Goal: Contribute content

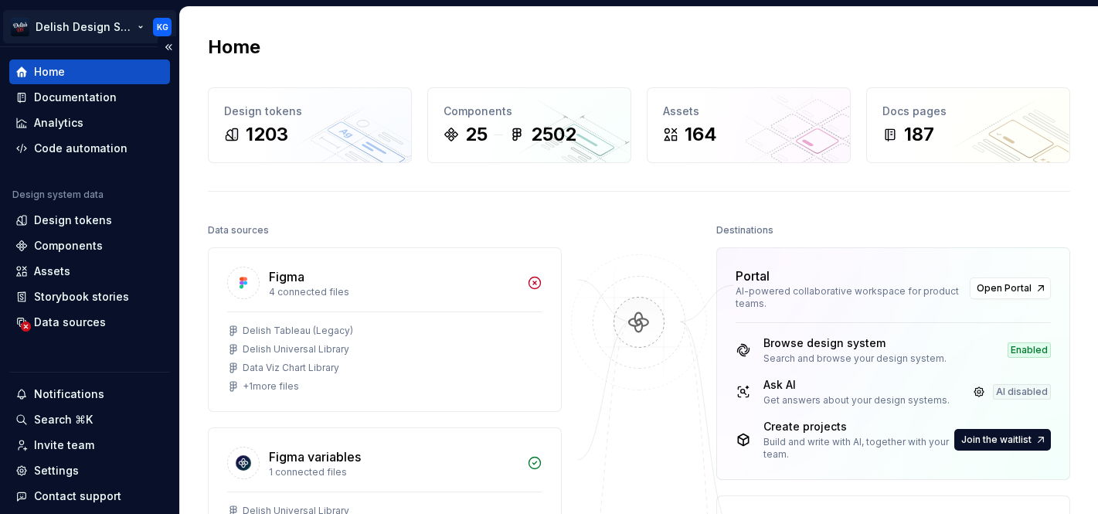
click at [159, 22] on html "Delish Design System KG Home Documentation Analytics Code automation Design sys…" at bounding box center [549, 257] width 1098 height 514
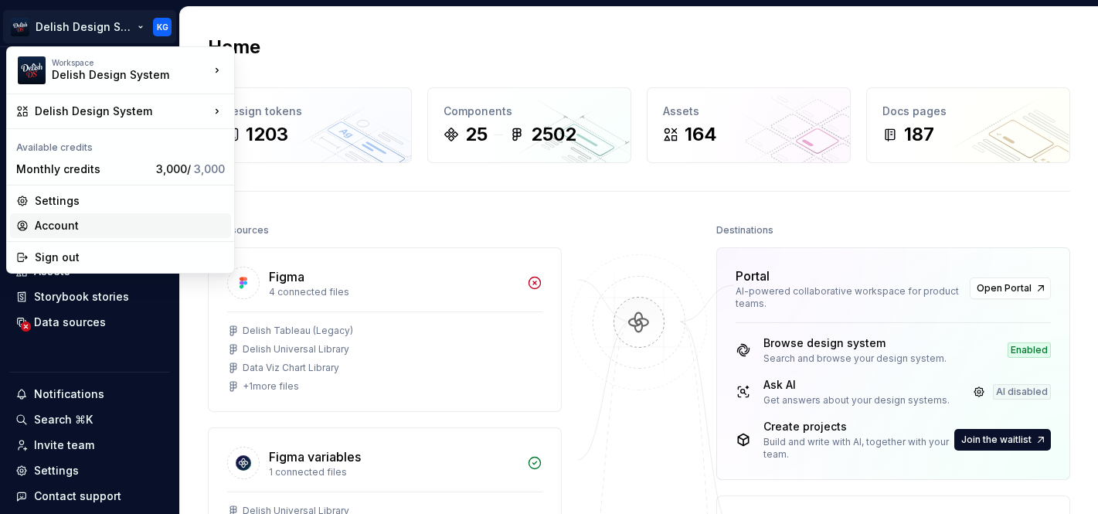
click at [119, 225] on div "Account" at bounding box center [130, 225] width 190 height 15
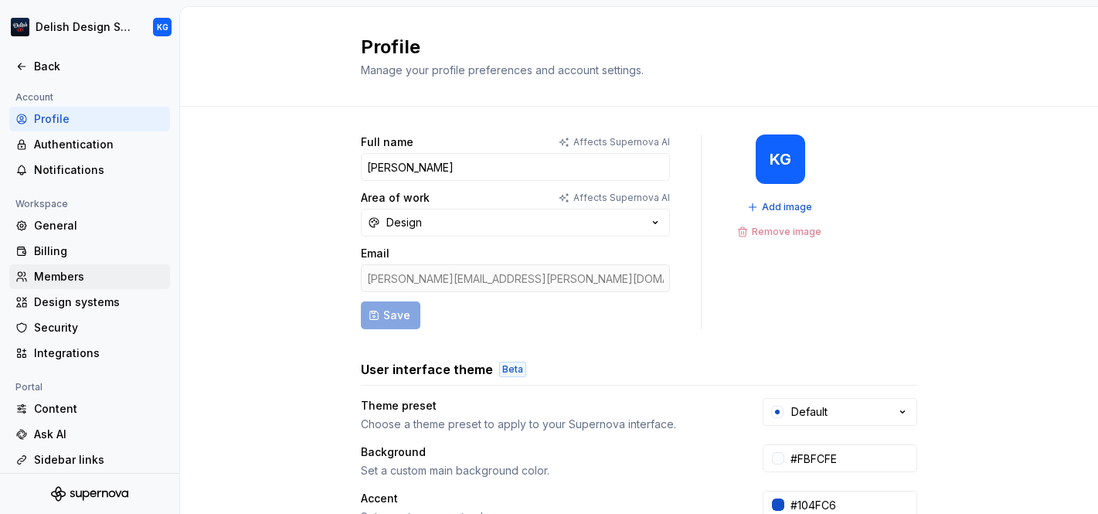
click at [73, 277] on div "Members" at bounding box center [99, 276] width 130 height 15
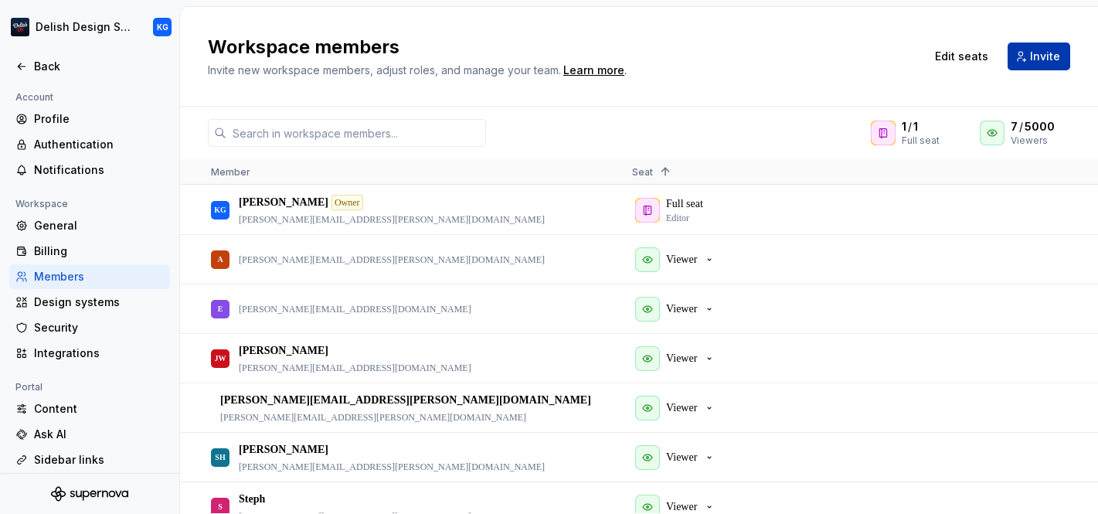
click at [1049, 60] on span "Invite" at bounding box center [1045, 56] width 30 height 15
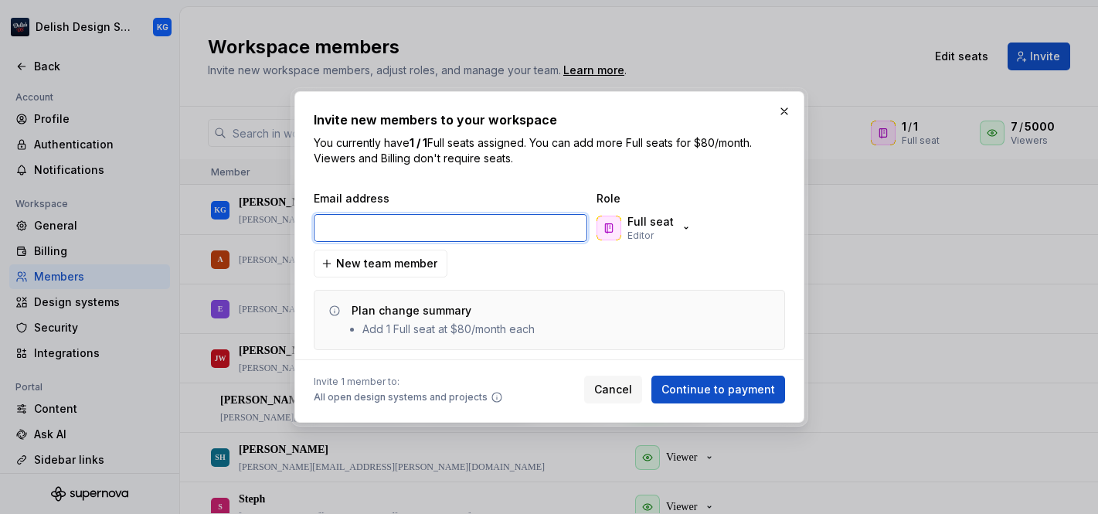
paste input "[PERSON_NAME] <[PERSON_NAME][EMAIL_ADDRESS][PERSON_NAME][DOMAIN_NAME]>"
drag, startPoint x: 411, startPoint y: 227, endPoint x: 302, endPoint y: 223, distance: 109.1
click at [302, 223] on div "Invite new members to your workspace You currently have 1 / 1 Full seats assign…" at bounding box center [549, 257] width 510 height 332
click at [539, 235] on input "[PERSON_NAME][EMAIL_ADDRESS][PERSON_NAME][DOMAIN_NAME]>" at bounding box center [451, 228] width 274 height 28
type input "[PERSON_NAME][EMAIL_ADDRESS][PERSON_NAME][DOMAIN_NAME]"
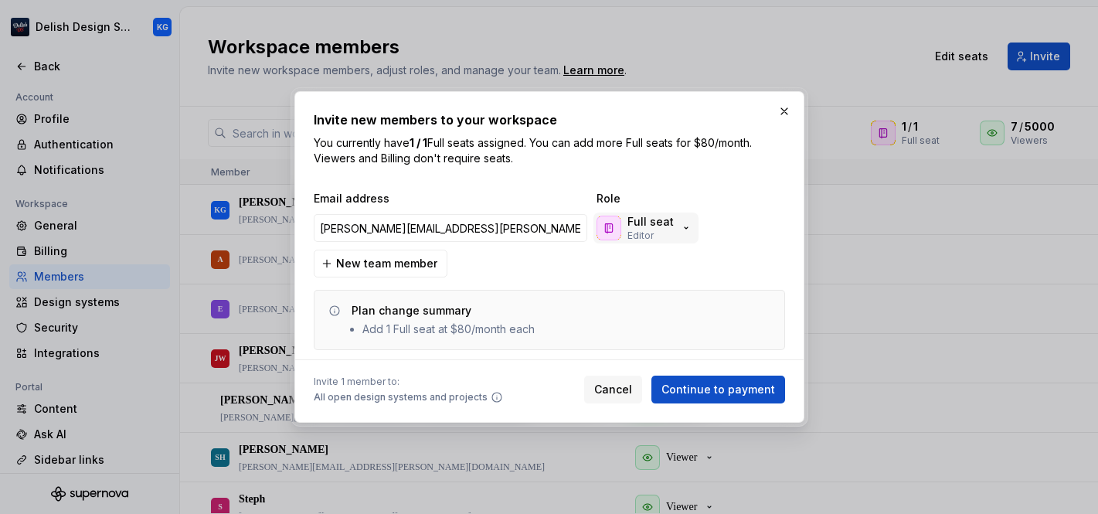
click at [689, 228] on button "Full seat Editor" at bounding box center [646, 228] width 105 height 31
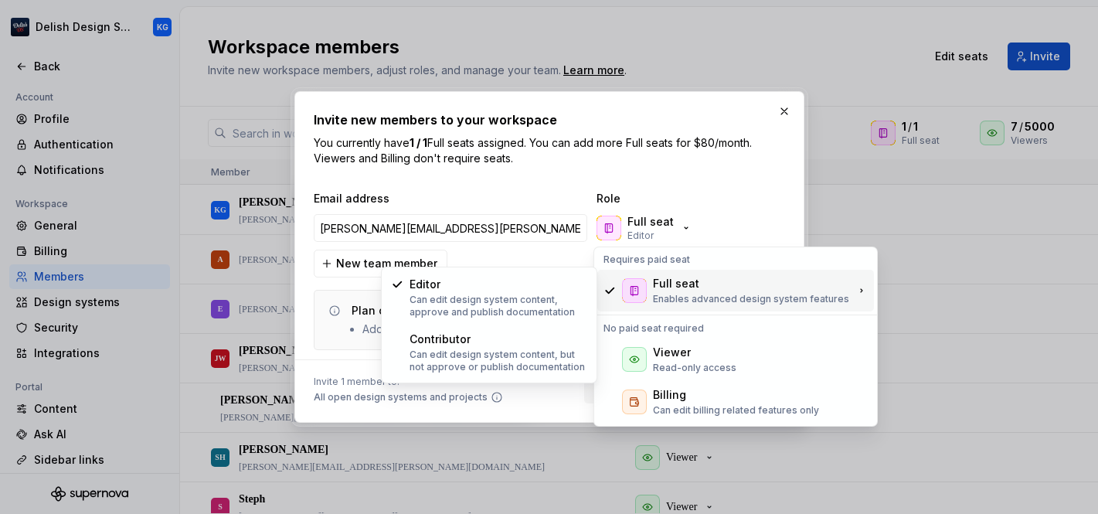
click at [732, 293] on p "Enables advanced design system features" at bounding box center [751, 299] width 196 height 12
click at [735, 288] on div "Full seat" at bounding box center [751, 283] width 196 height 15
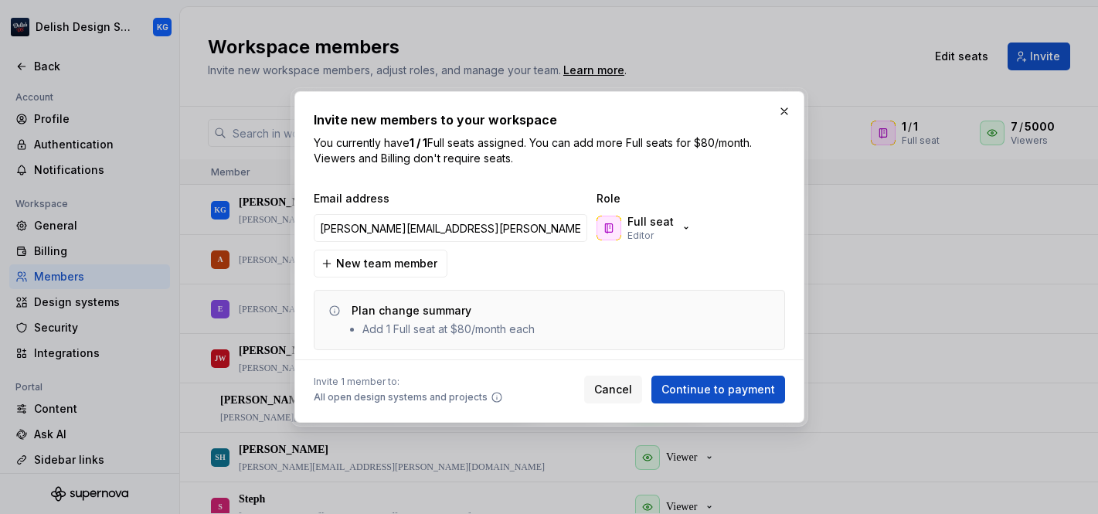
click at [723, 196] on span "Role" at bounding box center [674, 198] width 155 height 15
click at [711, 396] on span "Continue to payment" at bounding box center [719, 389] width 114 height 15
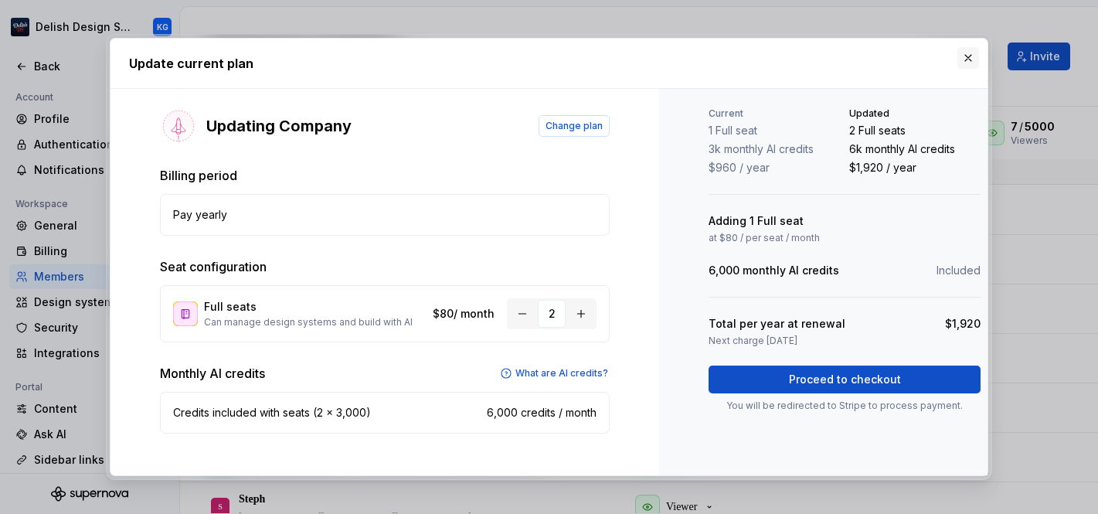
click at [968, 61] on button "button" at bounding box center [969, 58] width 22 height 22
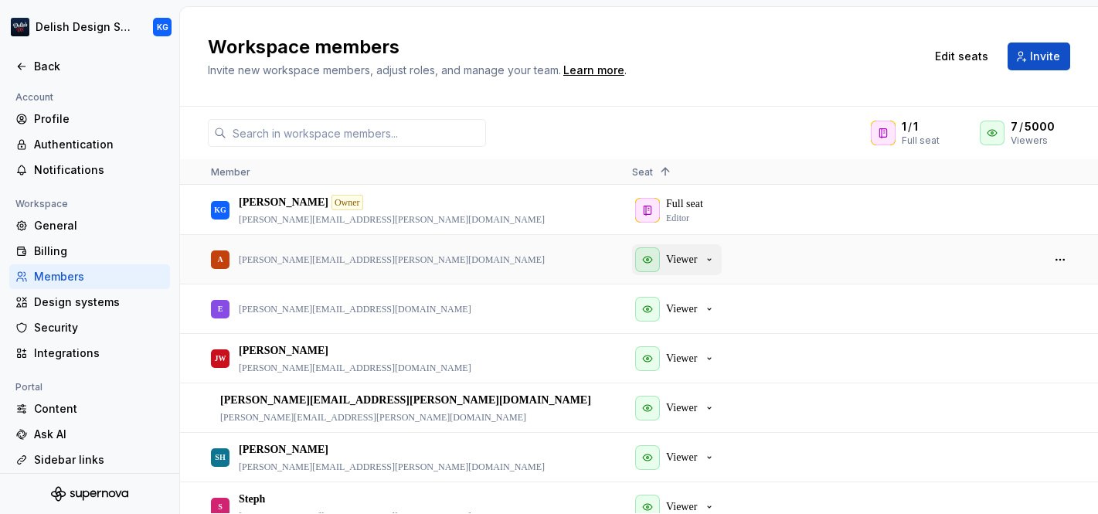
click at [712, 254] on icon "button" at bounding box center [709, 260] width 12 height 12
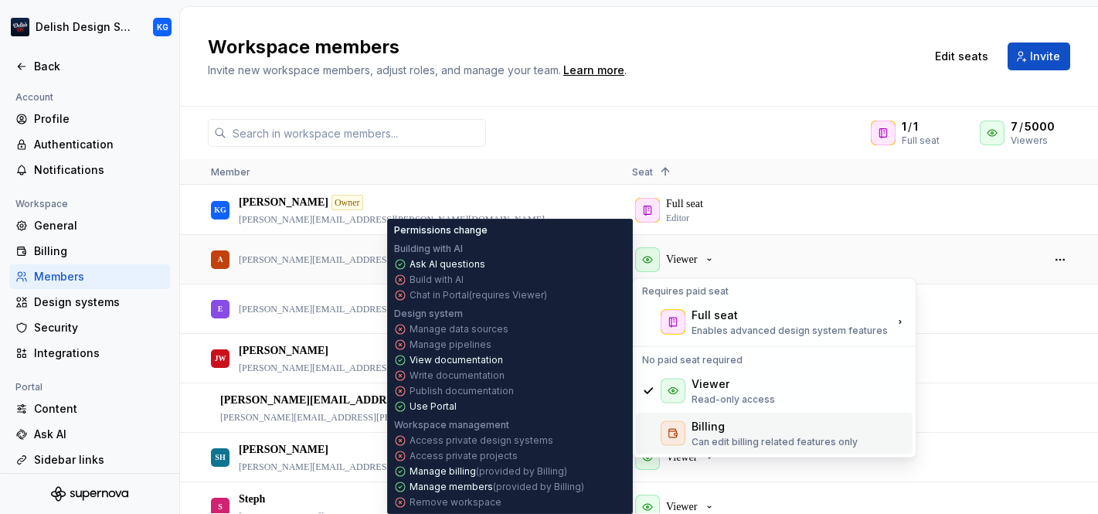
click at [735, 441] on p "Can edit billing related features only" at bounding box center [775, 442] width 166 height 12
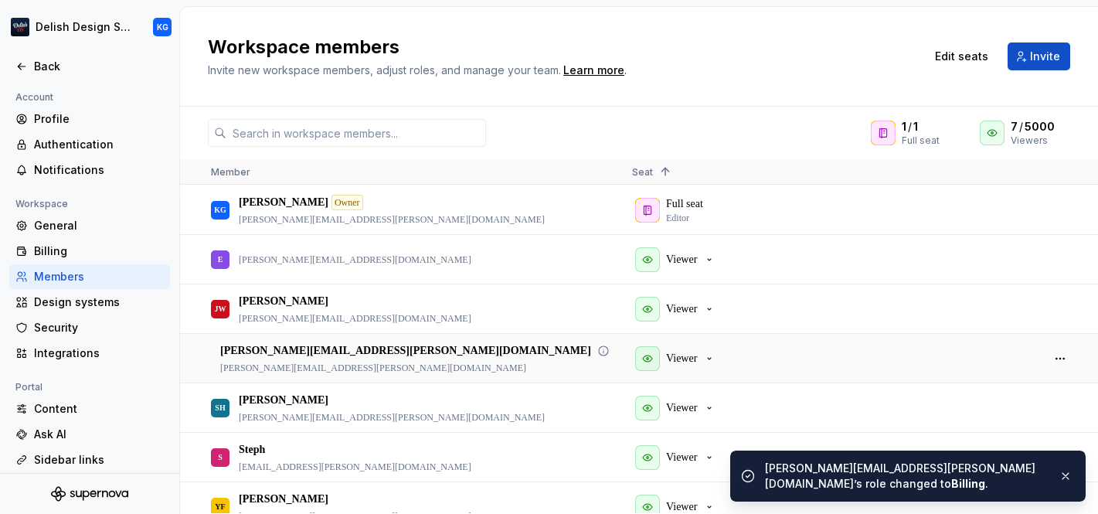
scroll to position [68, 0]
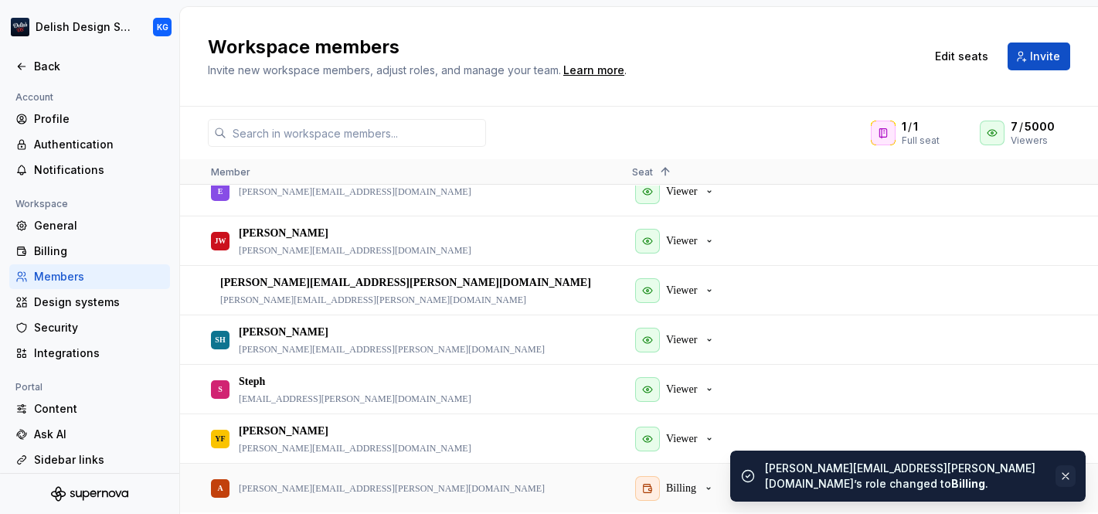
click at [1068, 475] on button "button" at bounding box center [1066, 476] width 20 height 22
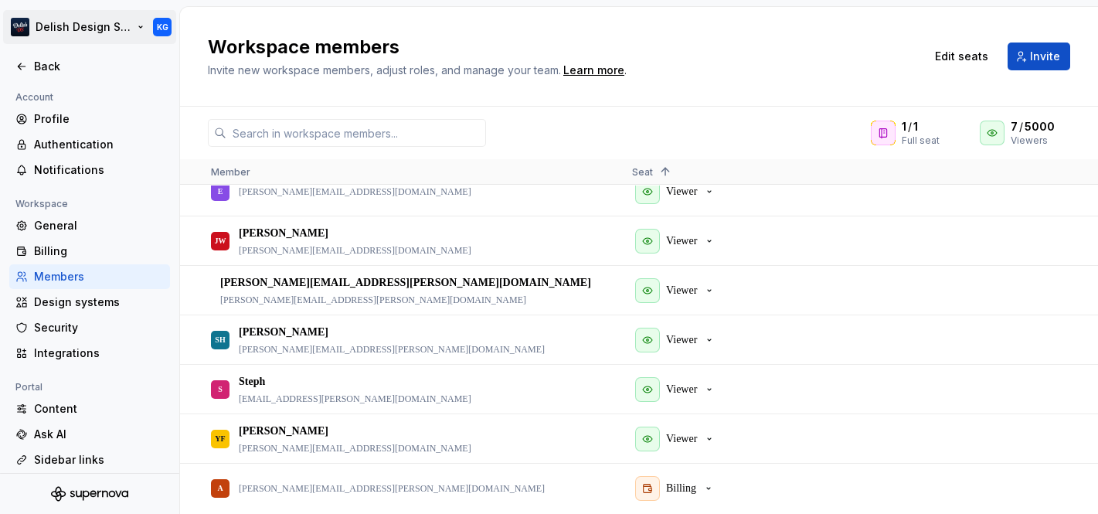
click at [18, 25] on html "Delish Design System KG Back Account Profile Authentication Notifications Works…" at bounding box center [549, 257] width 1098 height 514
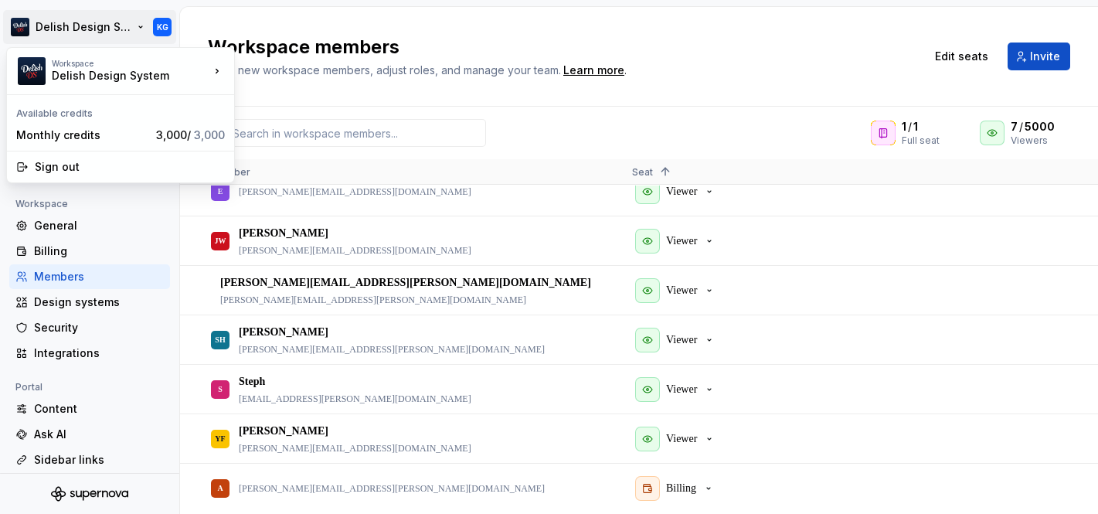
click at [571, 33] on html "Delish Design System KG Back Account Profile Authentication Notifications Works…" at bounding box center [549, 257] width 1098 height 514
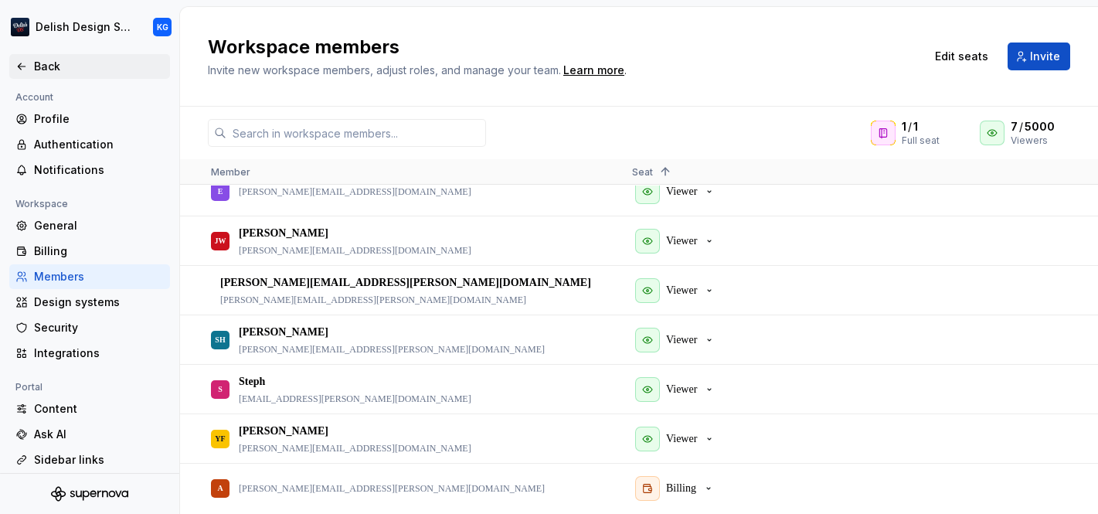
click at [35, 59] on div "Back" at bounding box center [99, 66] width 130 height 15
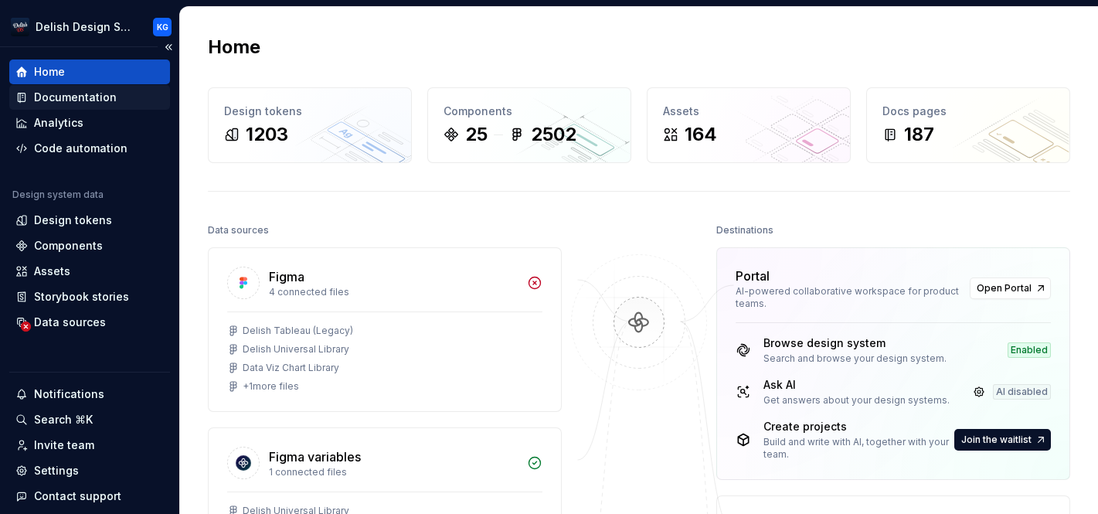
click at [77, 100] on div "Documentation" at bounding box center [75, 97] width 83 height 15
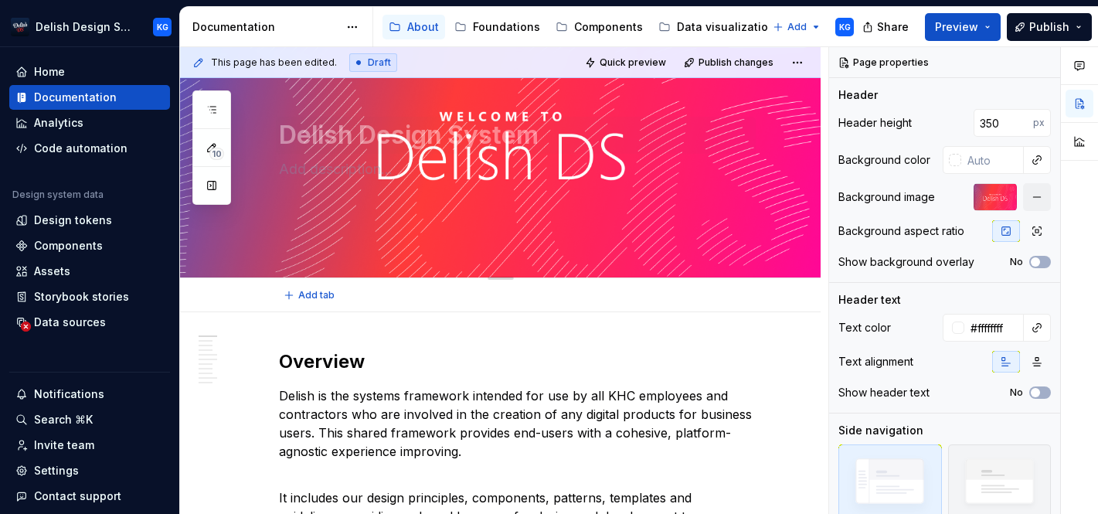
scroll to position [117, 0]
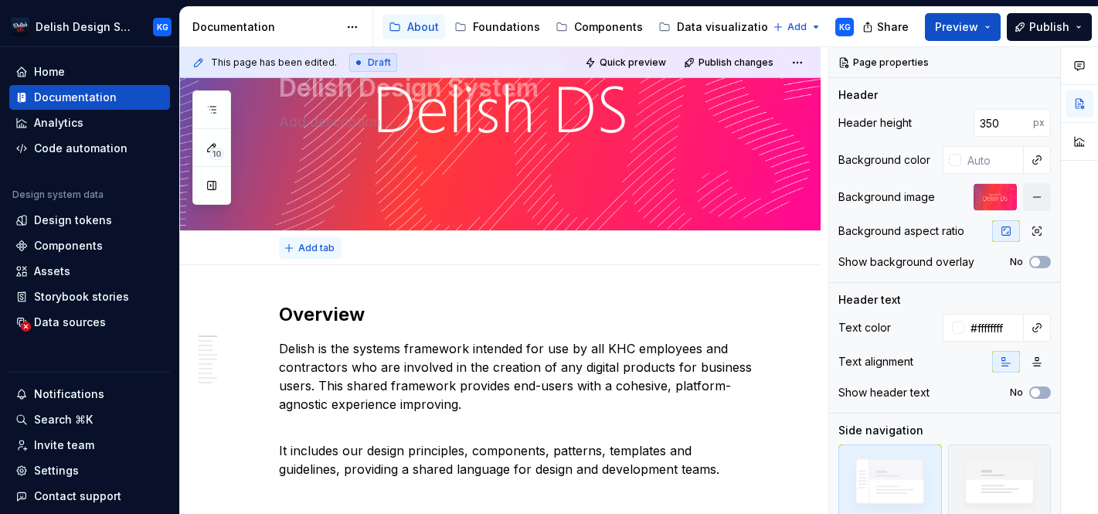
click at [306, 247] on span "Add tab" at bounding box center [316, 248] width 36 height 12
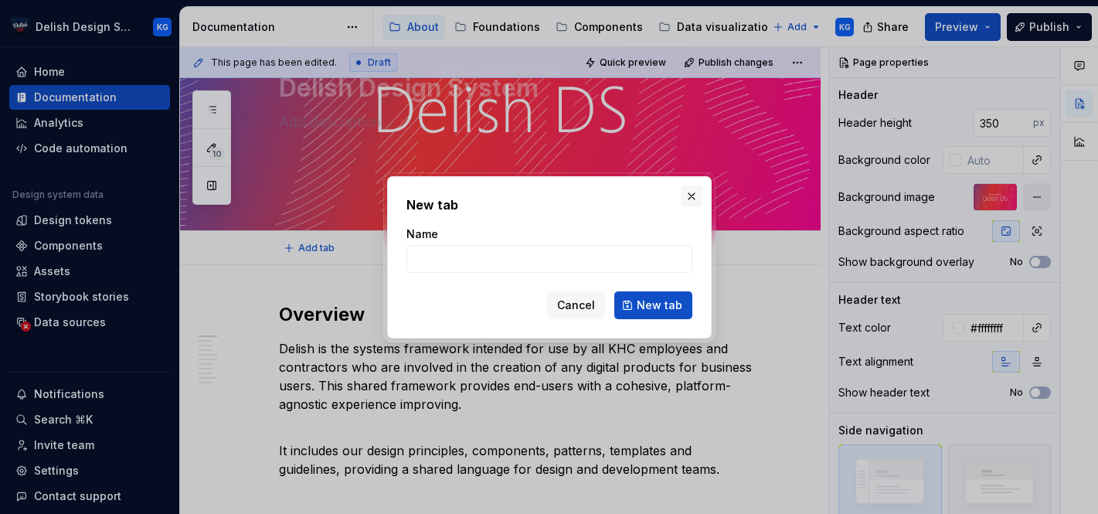
click at [693, 189] on button "button" at bounding box center [692, 197] width 22 height 22
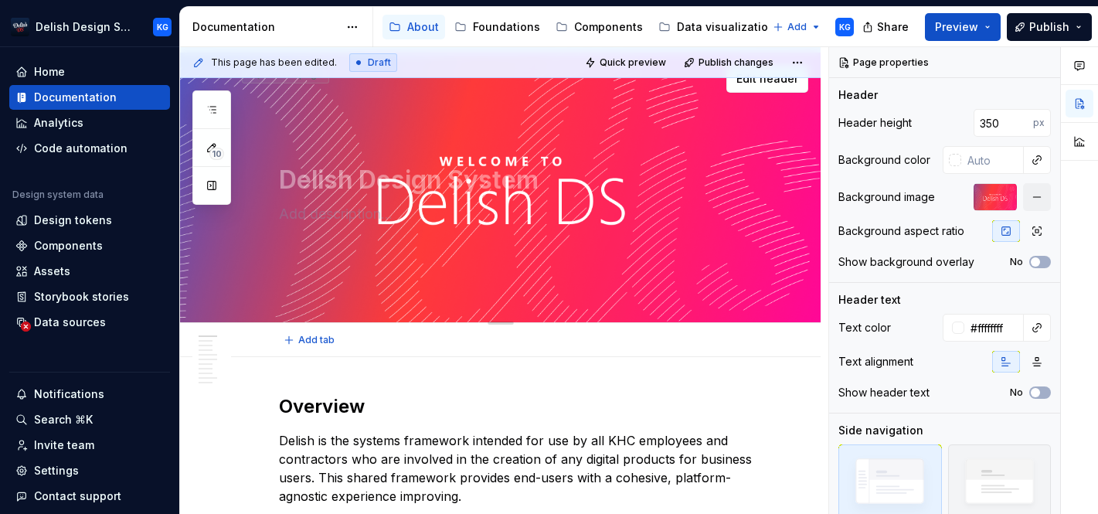
scroll to position [19, 0]
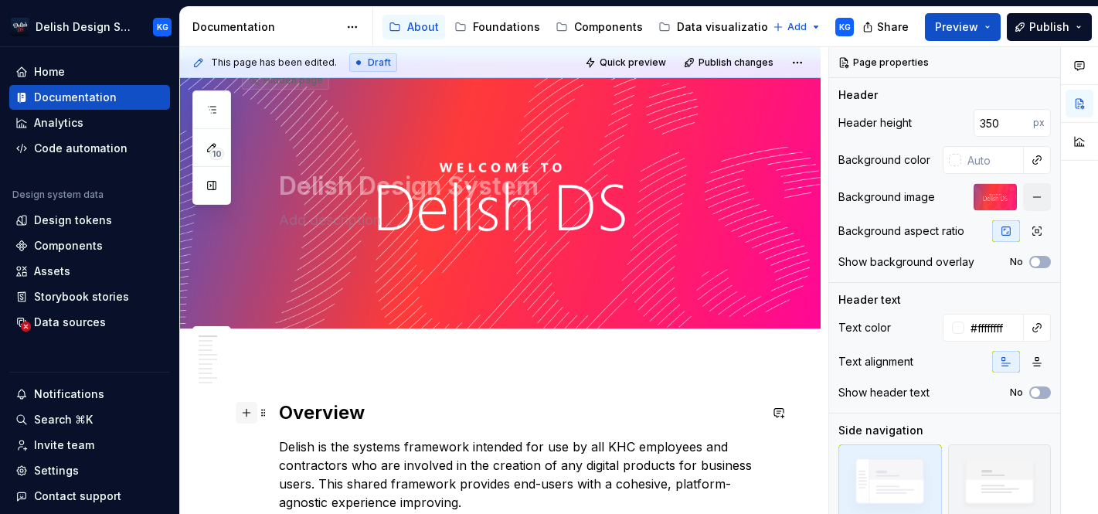
click at [250, 414] on button "button" at bounding box center [247, 413] width 22 height 22
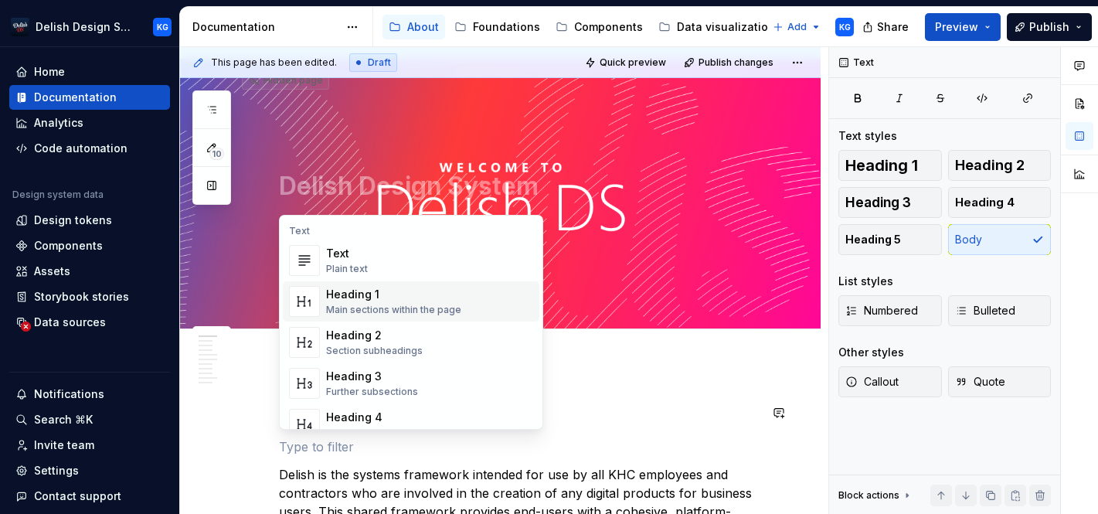
click at [401, 308] on div "Main sections within the page" at bounding box center [393, 310] width 135 height 12
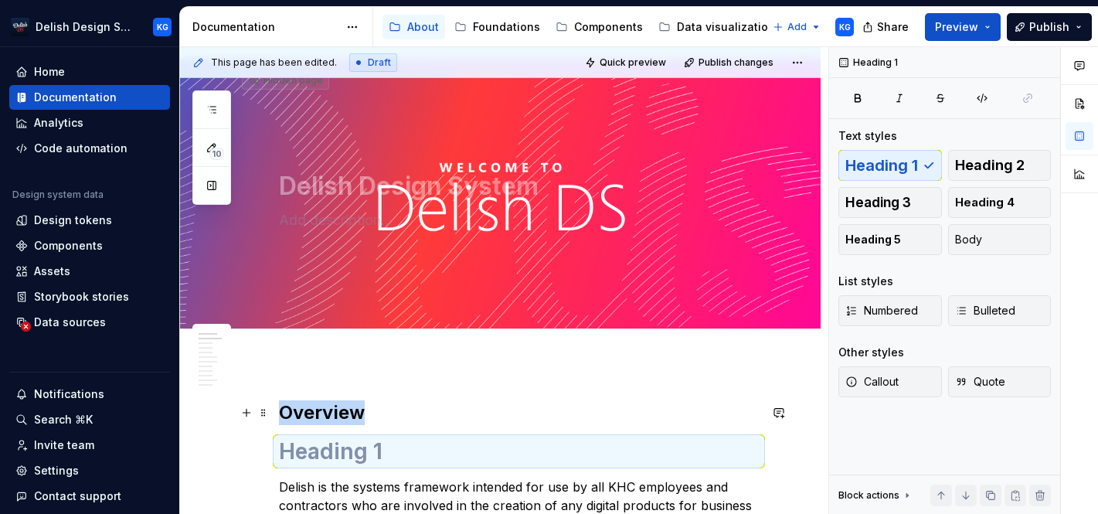
type textarea "*"
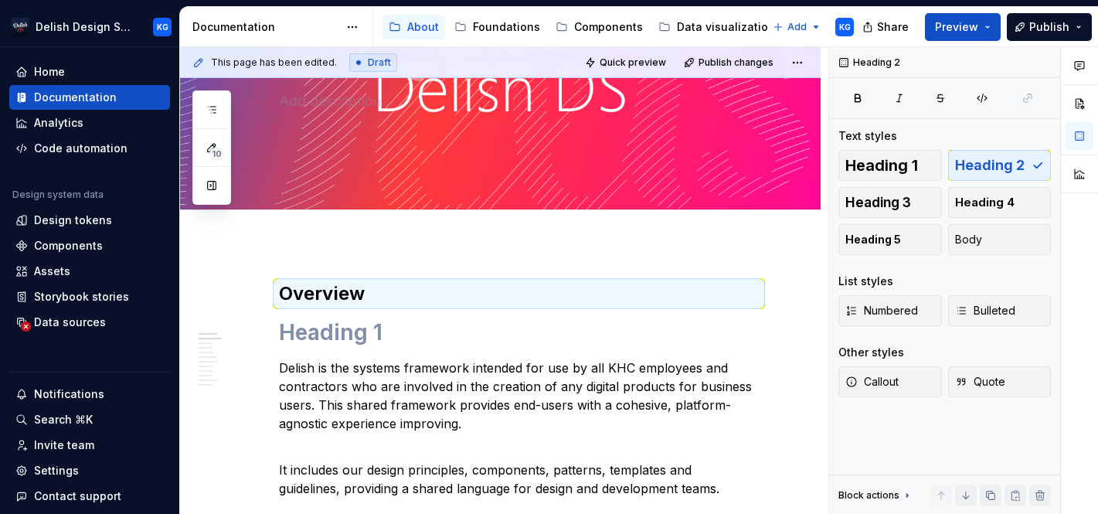
scroll to position [141, 0]
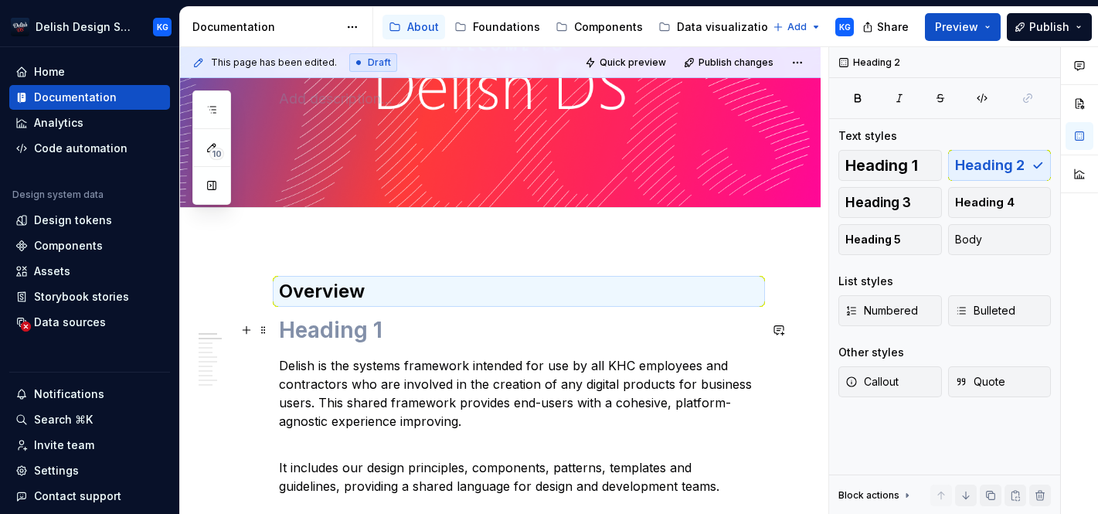
click at [383, 333] on h1 at bounding box center [519, 330] width 480 height 28
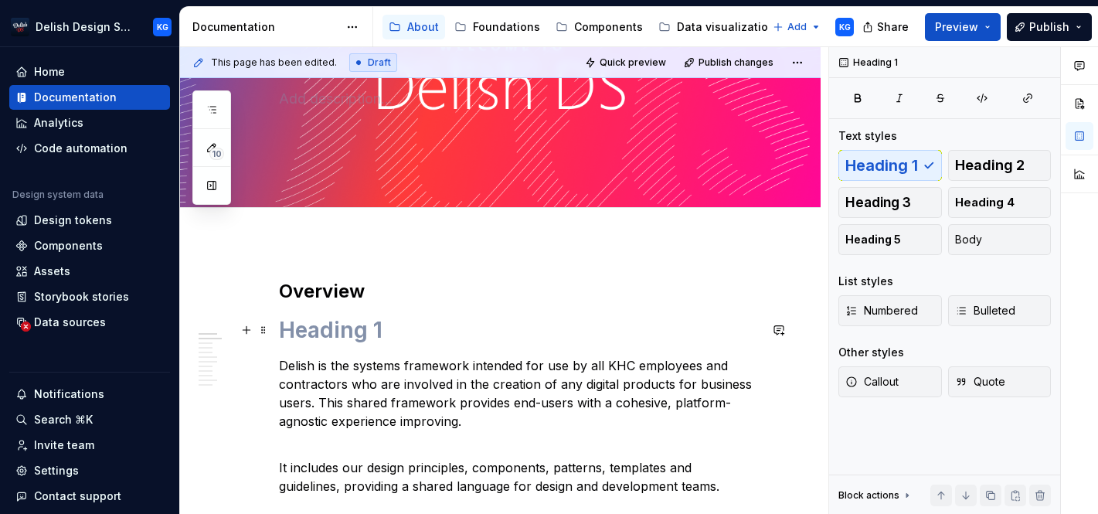
drag, startPoint x: 383, startPoint y: 333, endPoint x: 299, endPoint y: 335, distance: 84.3
click at [299, 335] on h1 at bounding box center [519, 330] width 480 height 28
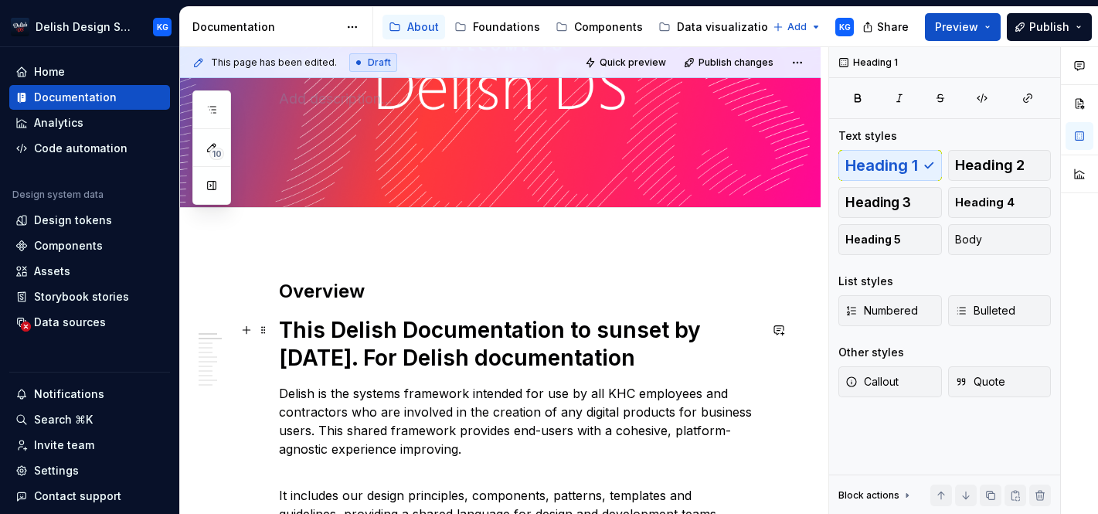
click at [353, 359] on h1 "This Delish Documentation to sunset by [DATE]. For Delish documentation" at bounding box center [519, 344] width 480 height 56
click at [679, 361] on h1 "This Delish Documentation to sunset by [DATE]. For updated Delish documentation" at bounding box center [519, 344] width 480 height 56
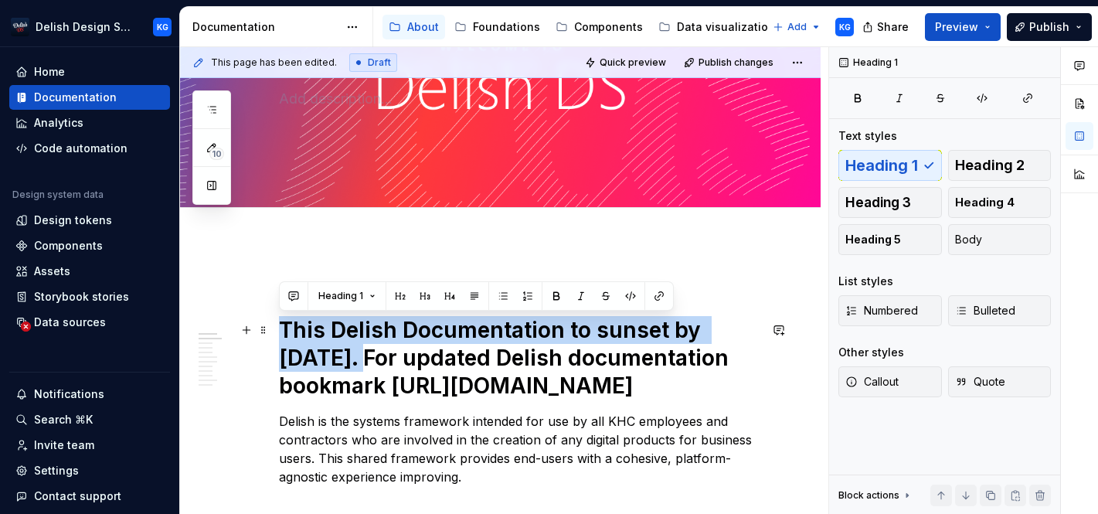
drag, startPoint x: 308, startPoint y: 358, endPoint x: 278, endPoint y: 324, distance: 44.9
click at [279, 324] on h1 "This Delish Documentation to sunset by [DATE]. For updated Delish documentation…" at bounding box center [519, 357] width 480 height 83
click at [369, 302] on button "Heading 1" at bounding box center [347, 296] width 71 height 22
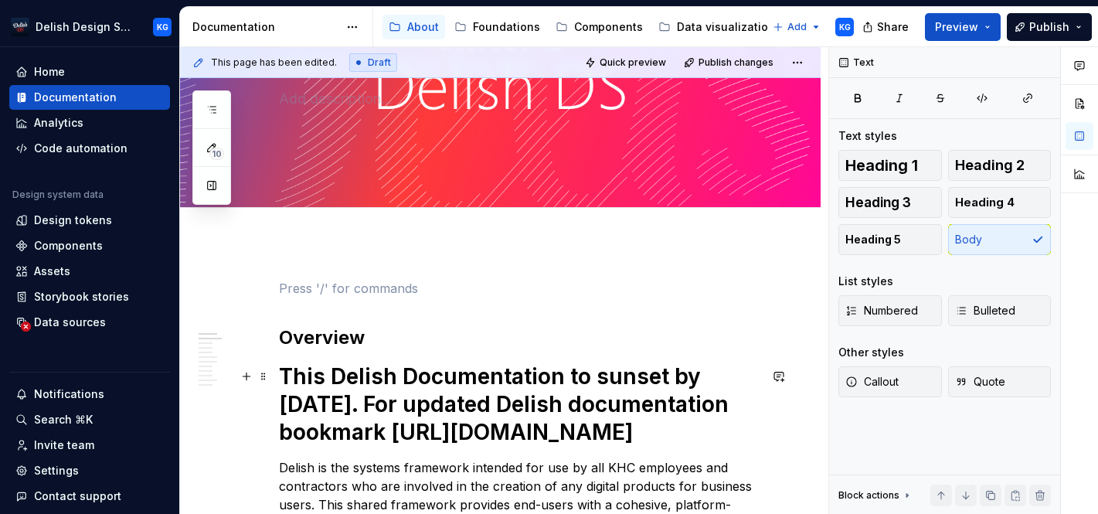
click at [301, 404] on h1 "This Delish Documentation to sunset by [DATE]. For updated Delish documentation…" at bounding box center [519, 404] width 480 height 83
click at [281, 433] on h1 "This Delish Documentation to sunset by [DATE]. For updated Delish documentation…" at bounding box center [519, 404] width 480 height 83
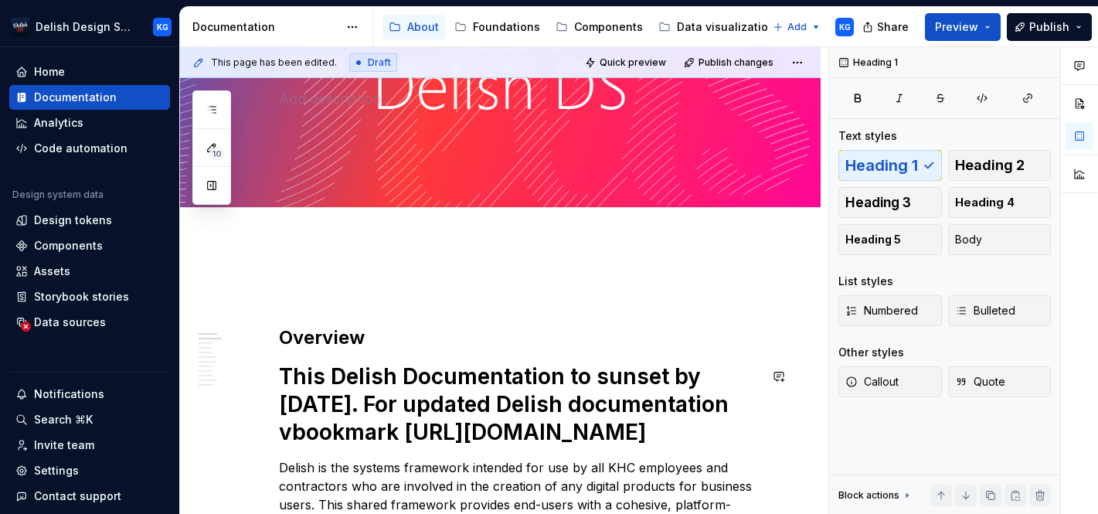
scroll to position [148, 0]
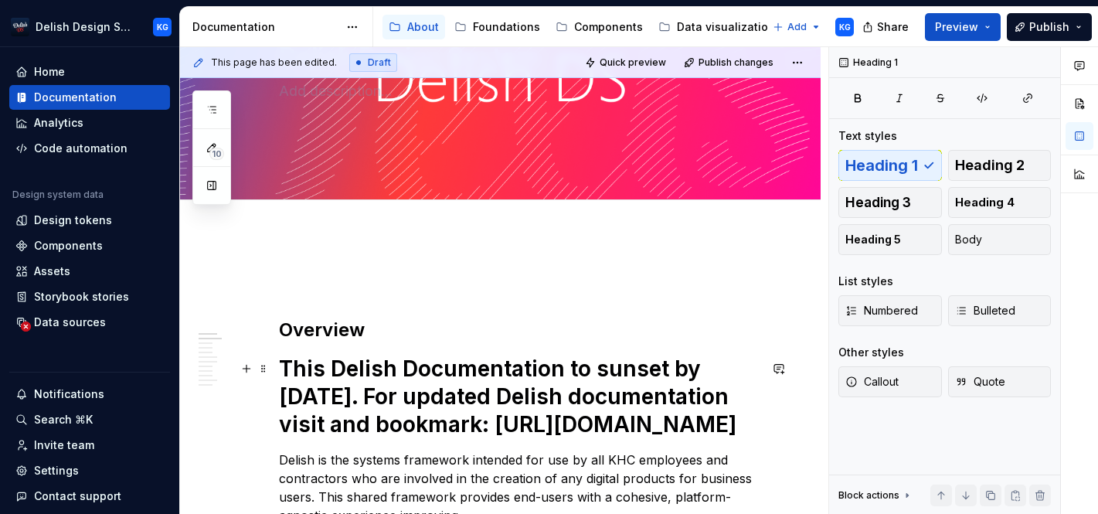
click at [411, 379] on h1 "This Delish Documentation to sunset by [DATE]. For updated Delish documentation…" at bounding box center [519, 396] width 480 height 83
click at [565, 363] on h1 "This Delish documentation to sunset by [DATE]. For updated Delish documentation…" at bounding box center [519, 396] width 480 height 83
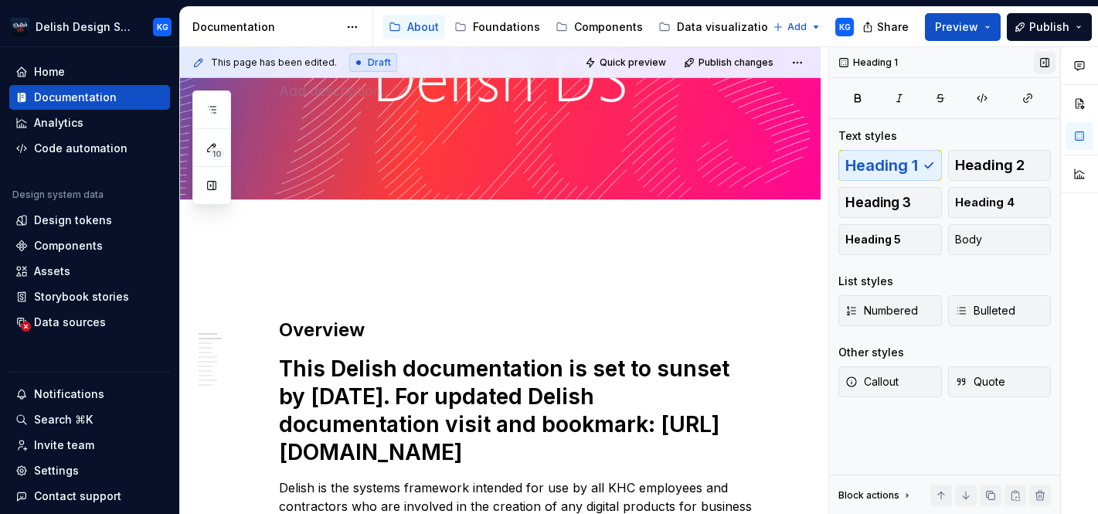
click at [1043, 65] on button "button" at bounding box center [1045, 63] width 22 height 22
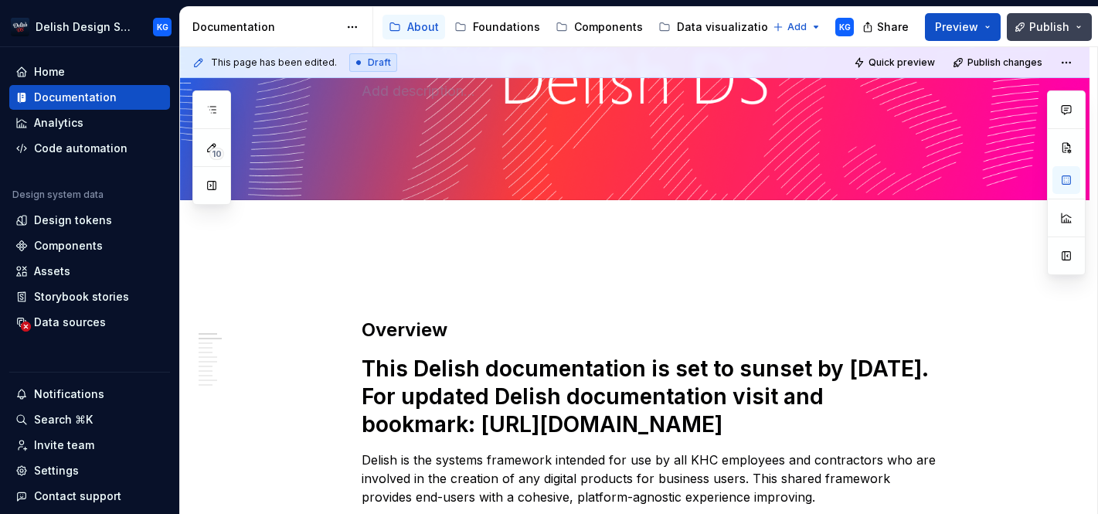
click at [1037, 19] on span "Publish" at bounding box center [1050, 26] width 40 height 15
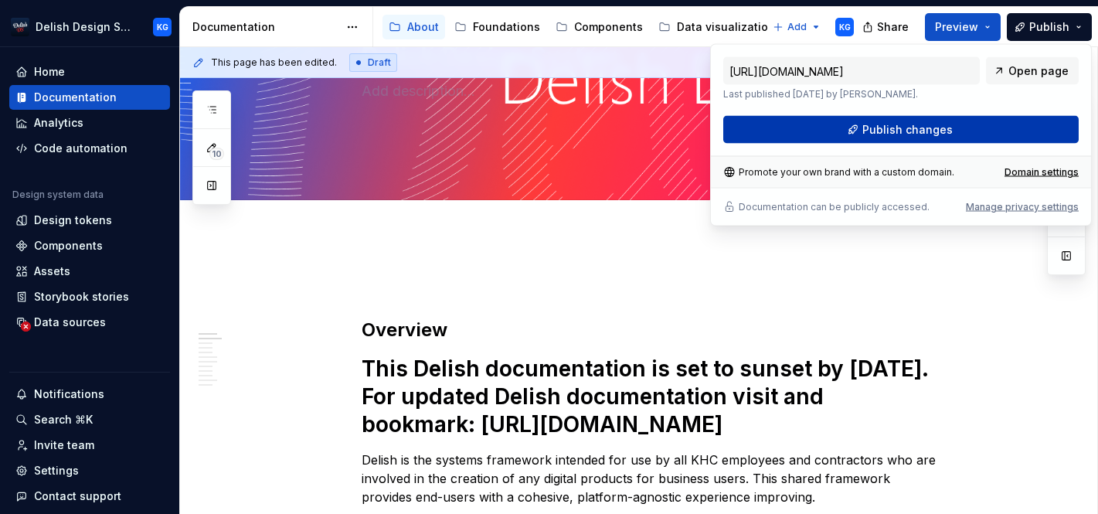
click at [979, 125] on button "Publish changes" at bounding box center [901, 130] width 356 height 28
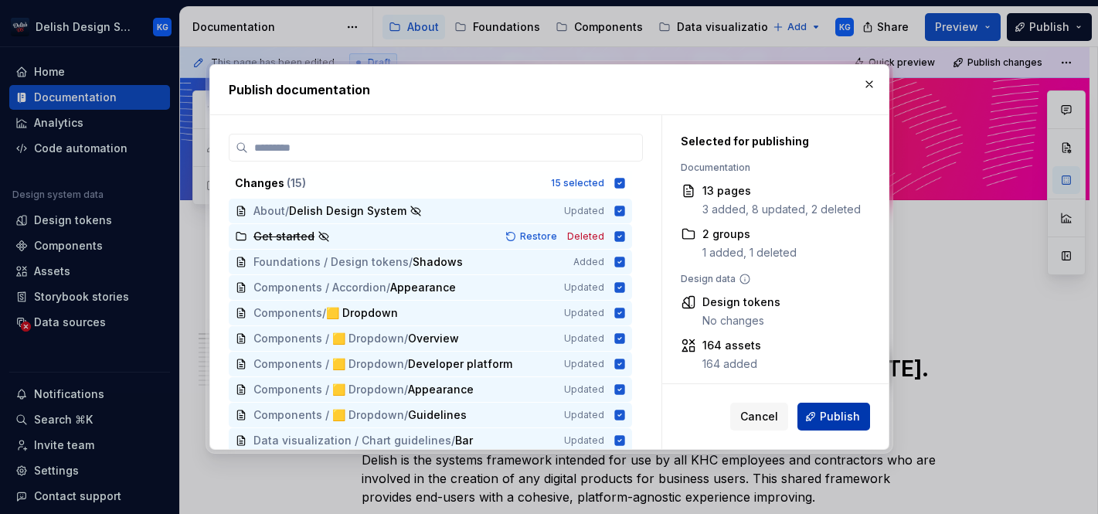
click at [858, 416] on span "Publish" at bounding box center [840, 416] width 40 height 15
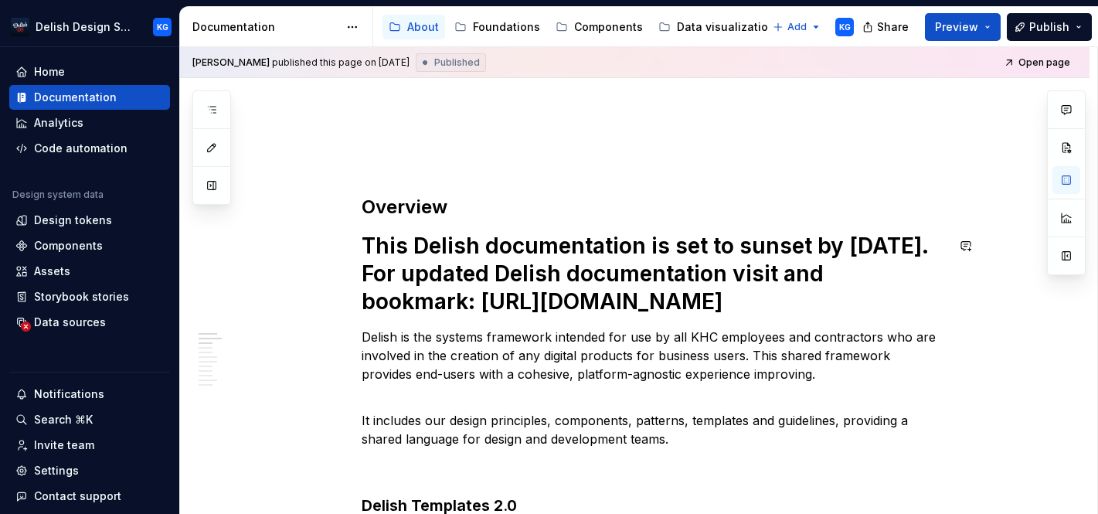
scroll to position [268, 0]
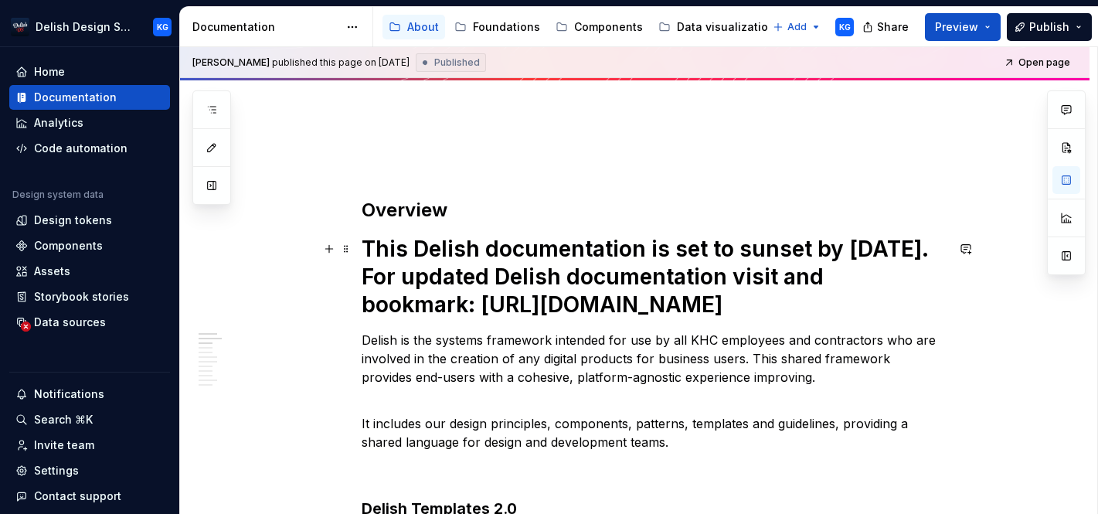
type textarea "*"
click at [843, 307] on h1 "This Delish documentation is set to sunset by [DATE]. For updated Delish docume…" at bounding box center [654, 276] width 584 height 83
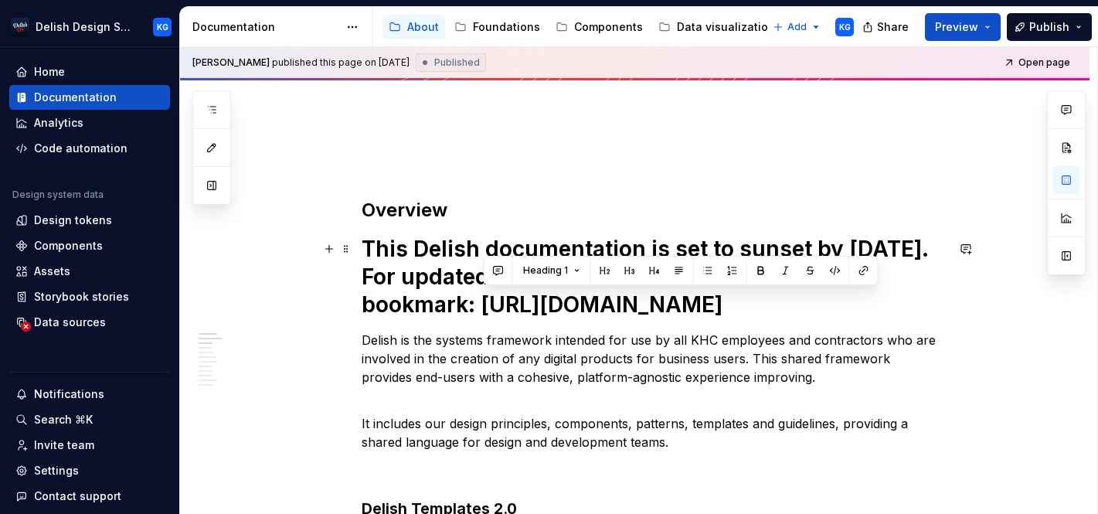
drag, startPoint x: 875, startPoint y: 299, endPoint x: 486, endPoint y: 301, distance: 388.8
click at [486, 301] on h1 "This Delish documentation is set to sunset by [DATE]. For updated Delish docume…" at bounding box center [654, 276] width 584 height 83
click at [868, 269] on button "button" at bounding box center [864, 271] width 22 height 22
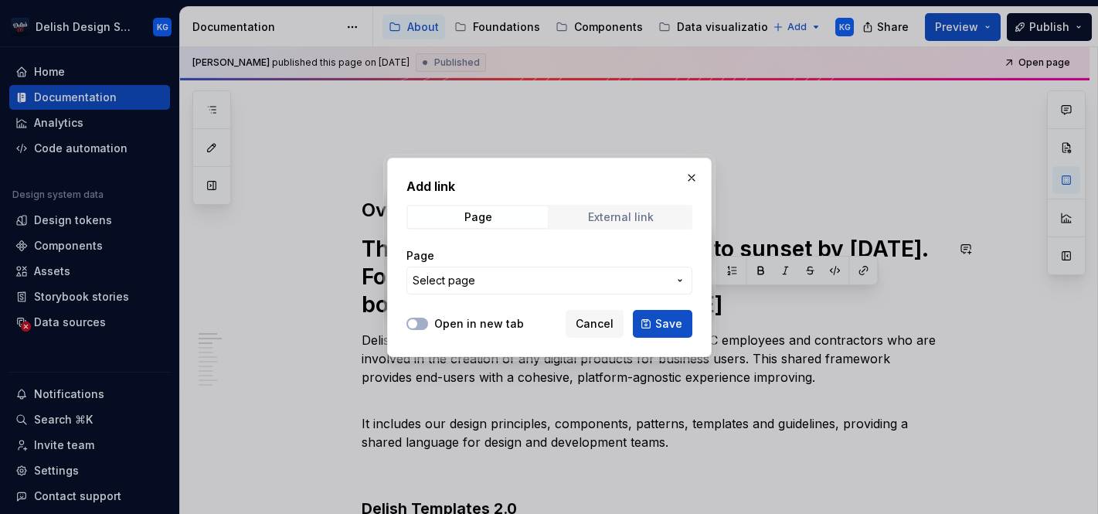
click at [624, 211] on div "External link" at bounding box center [621, 217] width 66 height 12
click at [498, 286] on input "URL" at bounding box center [550, 281] width 286 height 28
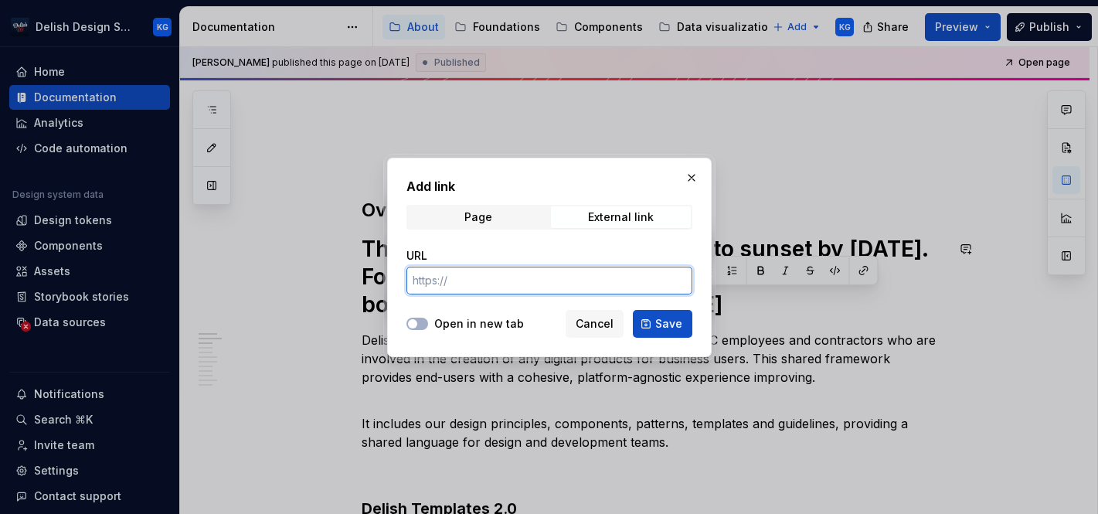
paste input "[URL][DOMAIN_NAME]"
type input "[URL][DOMAIN_NAME]"
click at [410, 322] on span "button" at bounding box center [412, 323] width 9 height 9
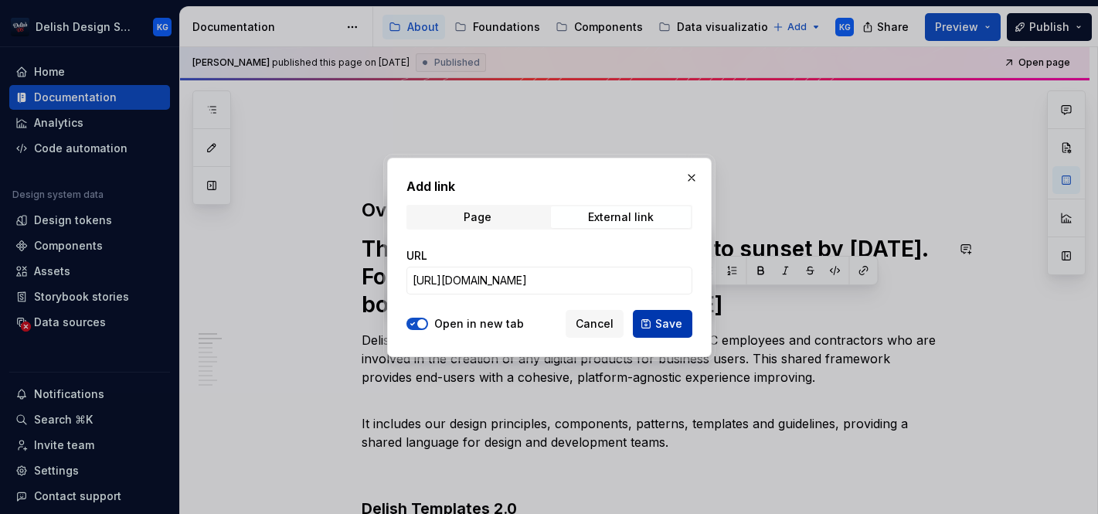
click at [654, 323] on button "Save" at bounding box center [663, 324] width 60 height 28
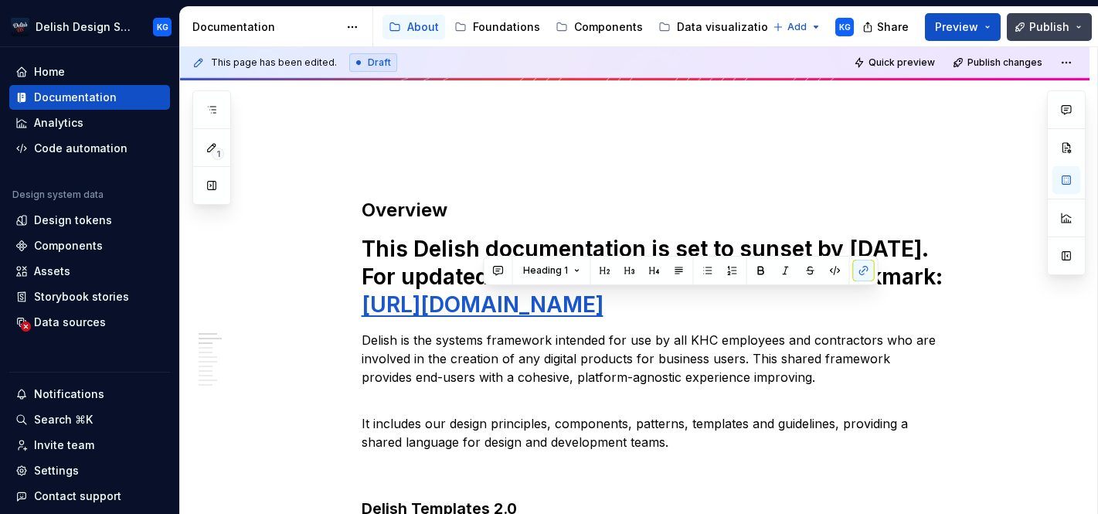
click at [1050, 24] on span "Publish" at bounding box center [1050, 26] width 40 height 15
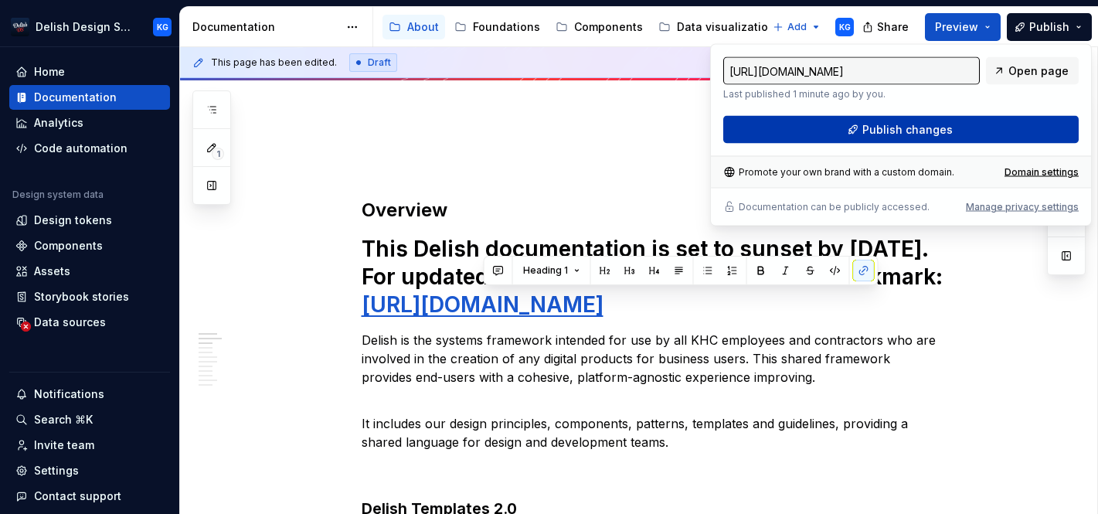
click at [940, 134] on span "Publish changes" at bounding box center [908, 129] width 90 height 15
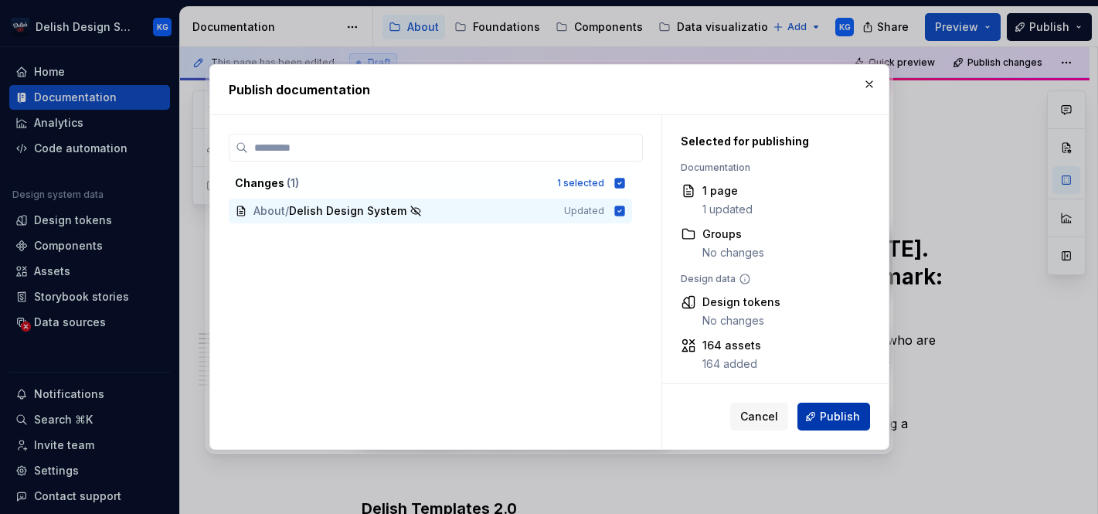
click at [849, 413] on span "Publish" at bounding box center [840, 416] width 40 height 15
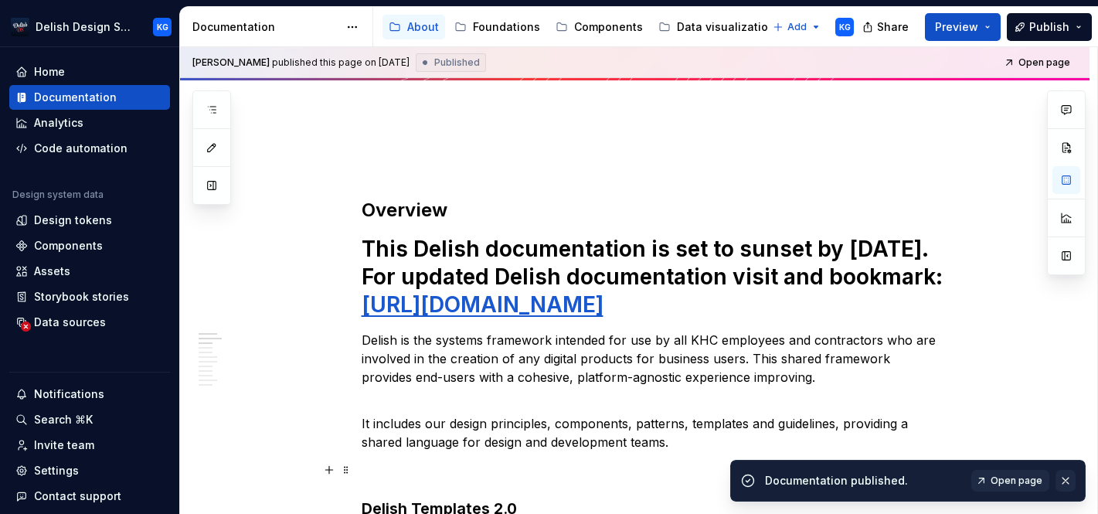
click at [1067, 477] on button "button" at bounding box center [1066, 481] width 20 height 22
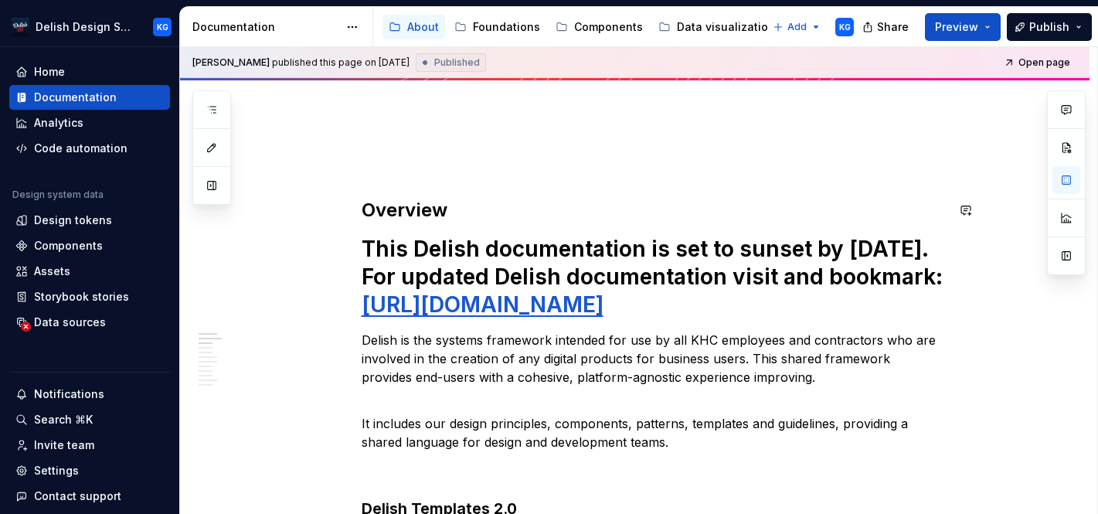
type textarea "*"
click at [101, 121] on div "Analytics" at bounding box center [89, 122] width 148 height 15
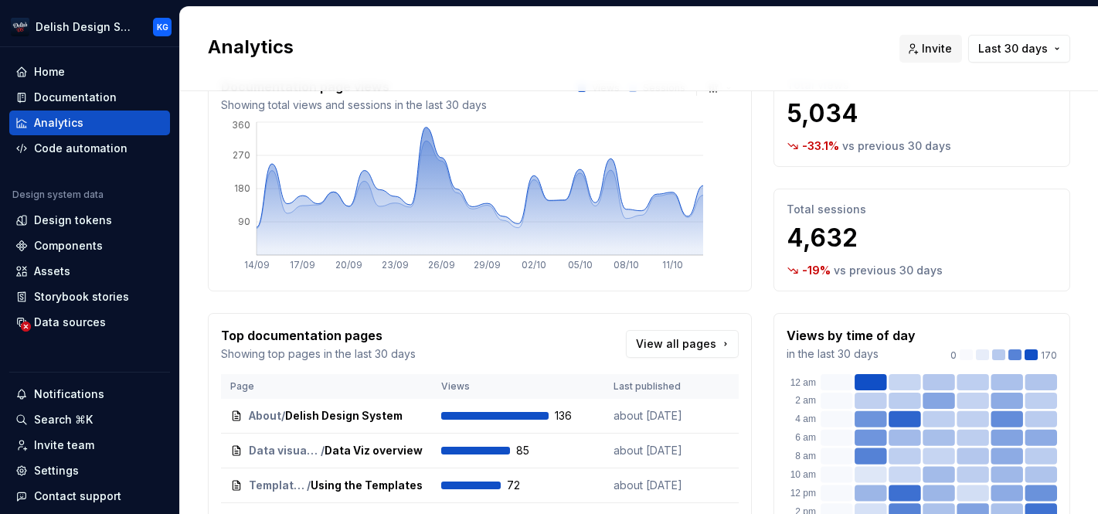
scroll to position [22, 0]
